Goal: Find specific page/section: Find specific page/section

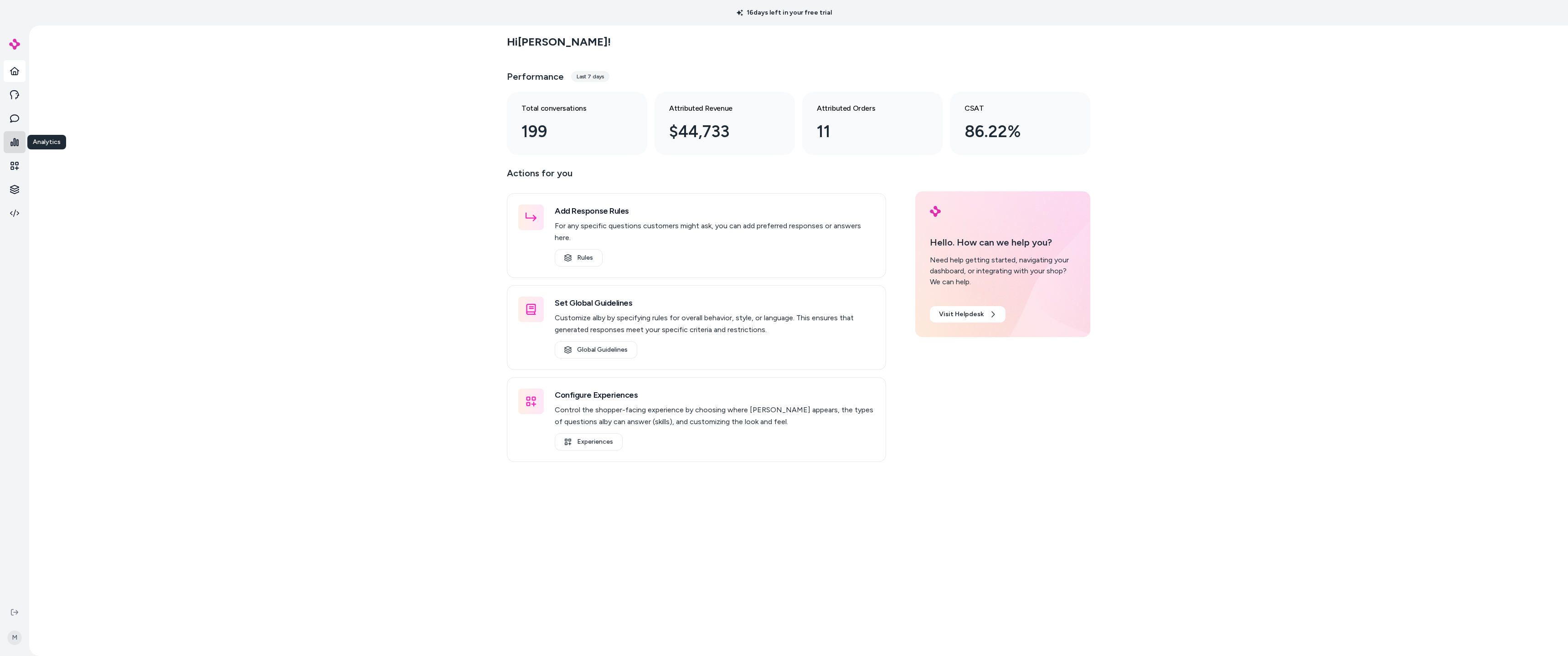
click at [18, 144] on icon at bounding box center [14, 142] width 8 height 8
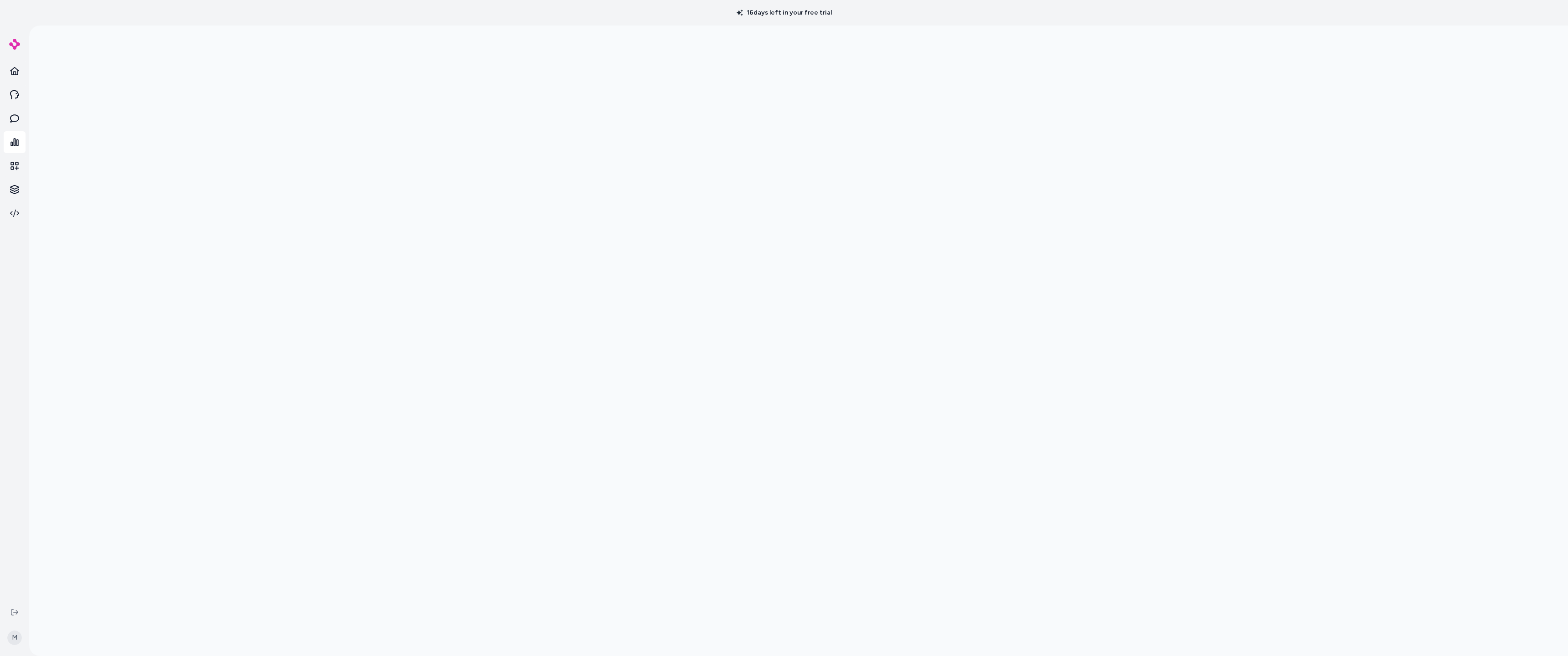
scroll to position [26, 0]
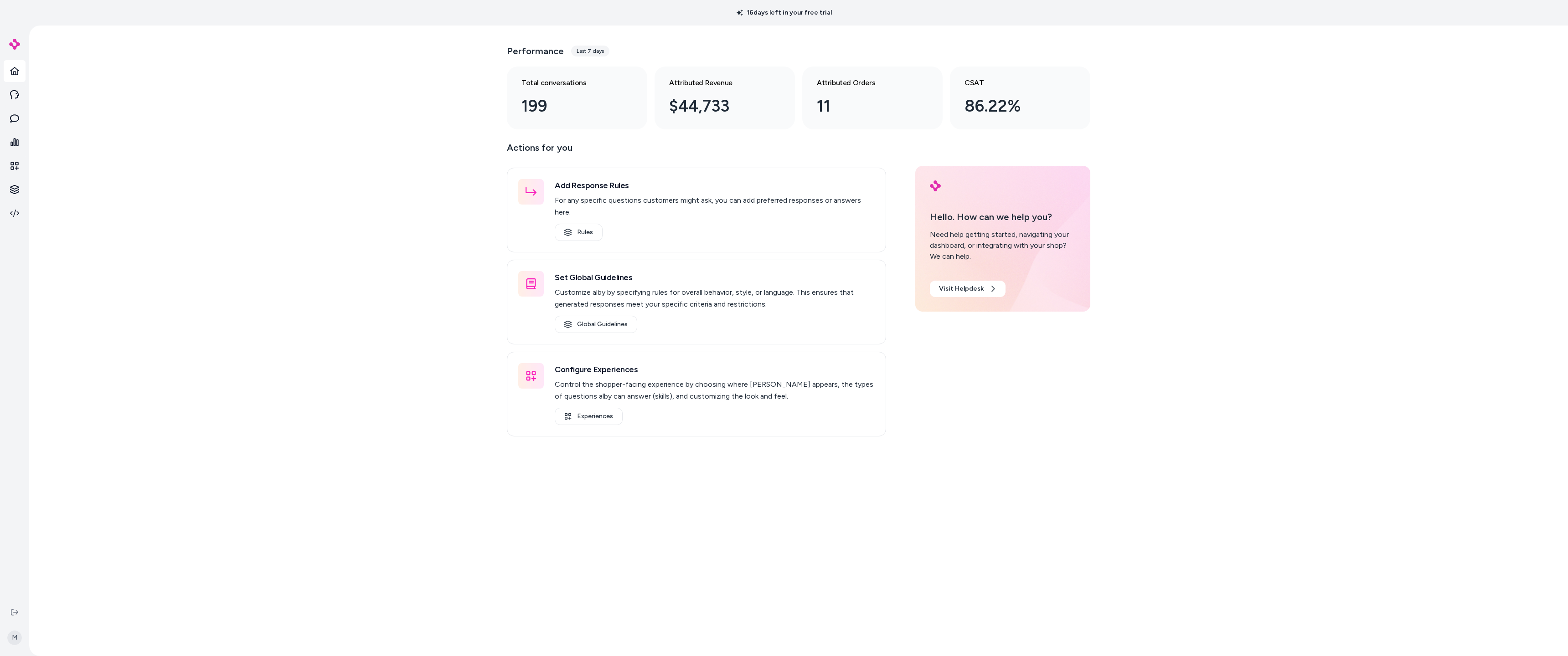
drag, startPoint x: 439, startPoint y: 218, endPoint x: 460, endPoint y: 218, distance: 21.0
click at [312, 218] on div "Hi [PERSON_NAME] ! Performance Last 7 days Total conversations 199 Attributed R…" at bounding box center [799, 341] width 1539 height 630
click at [312, 244] on div "Hi [PERSON_NAME] ! Performance Last 7 days Total conversations 199 Attributed R…" at bounding box center [799, 341] width 1539 height 630
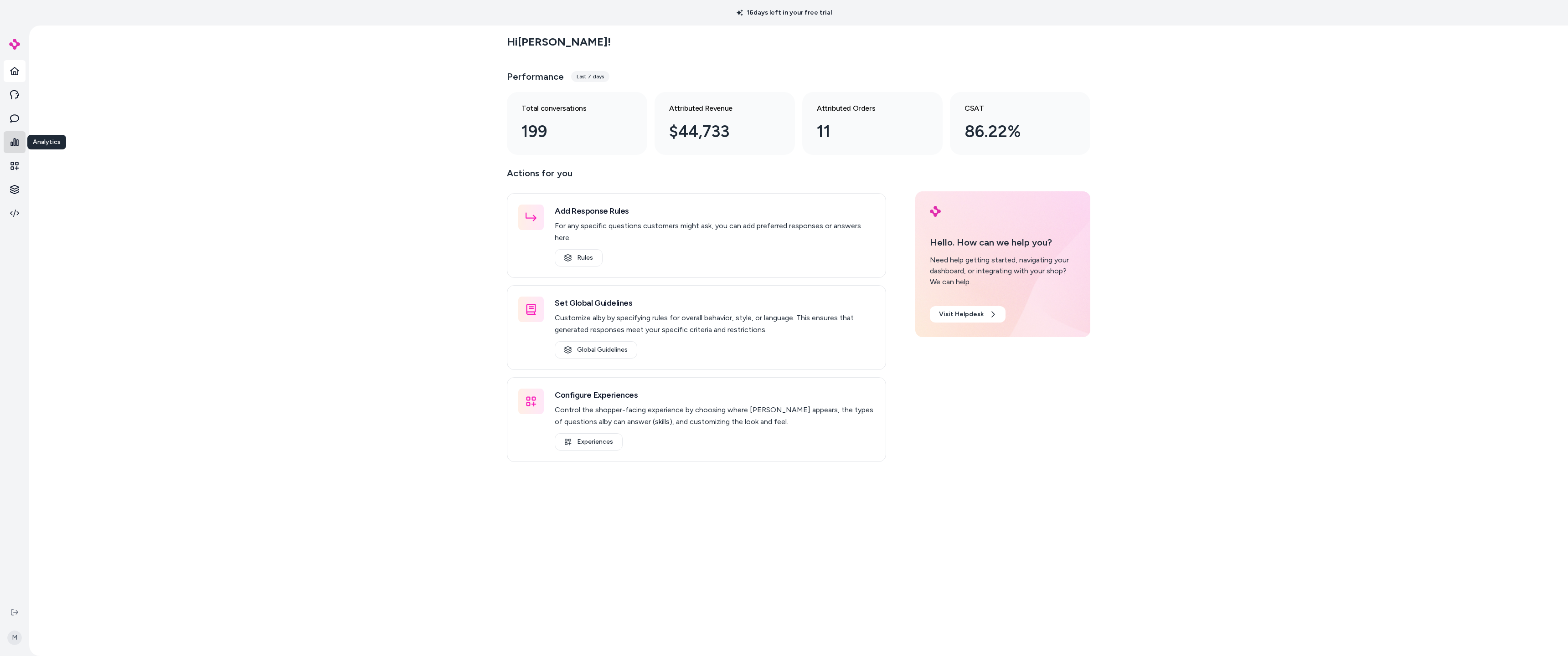
click at [10, 141] on icon at bounding box center [14, 142] width 9 height 9
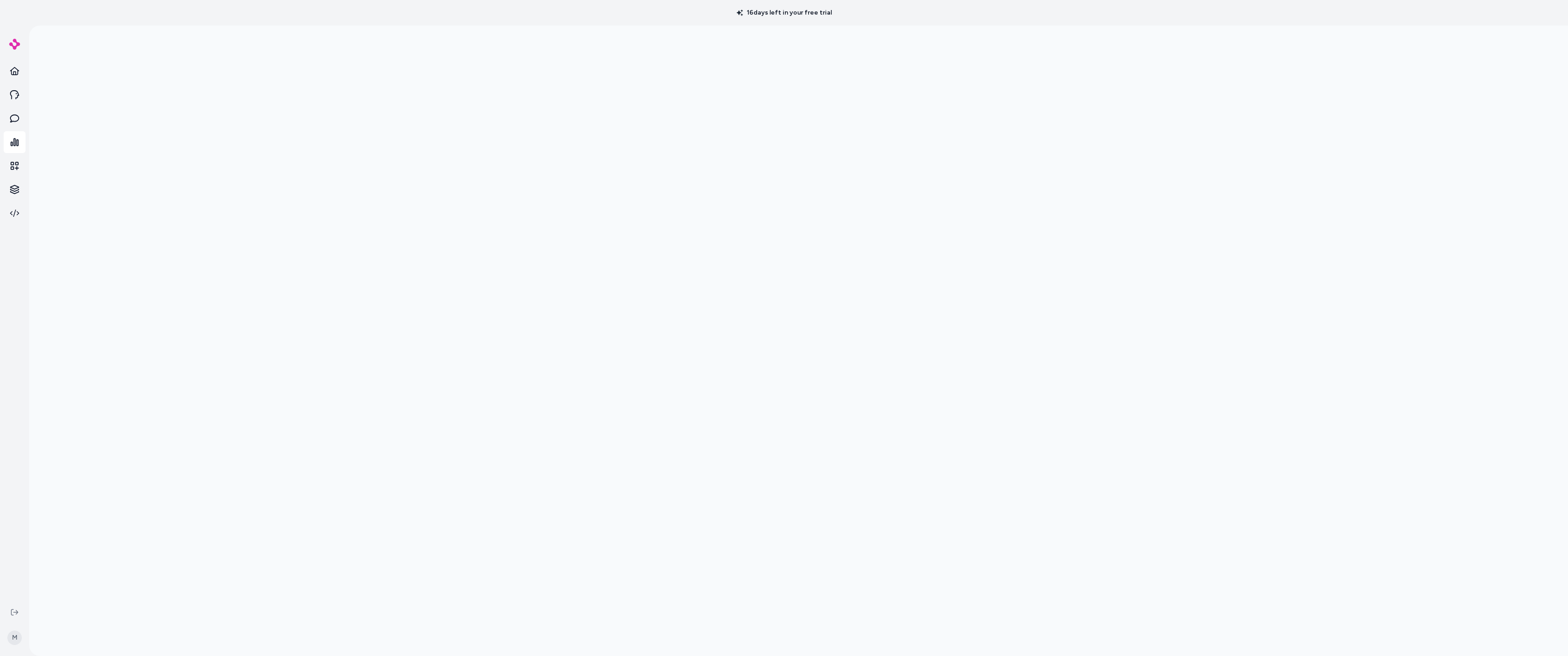
click at [312, 296] on div at bounding box center [799, 354] width 1539 height 656
